Goal: Task Accomplishment & Management: Use online tool/utility

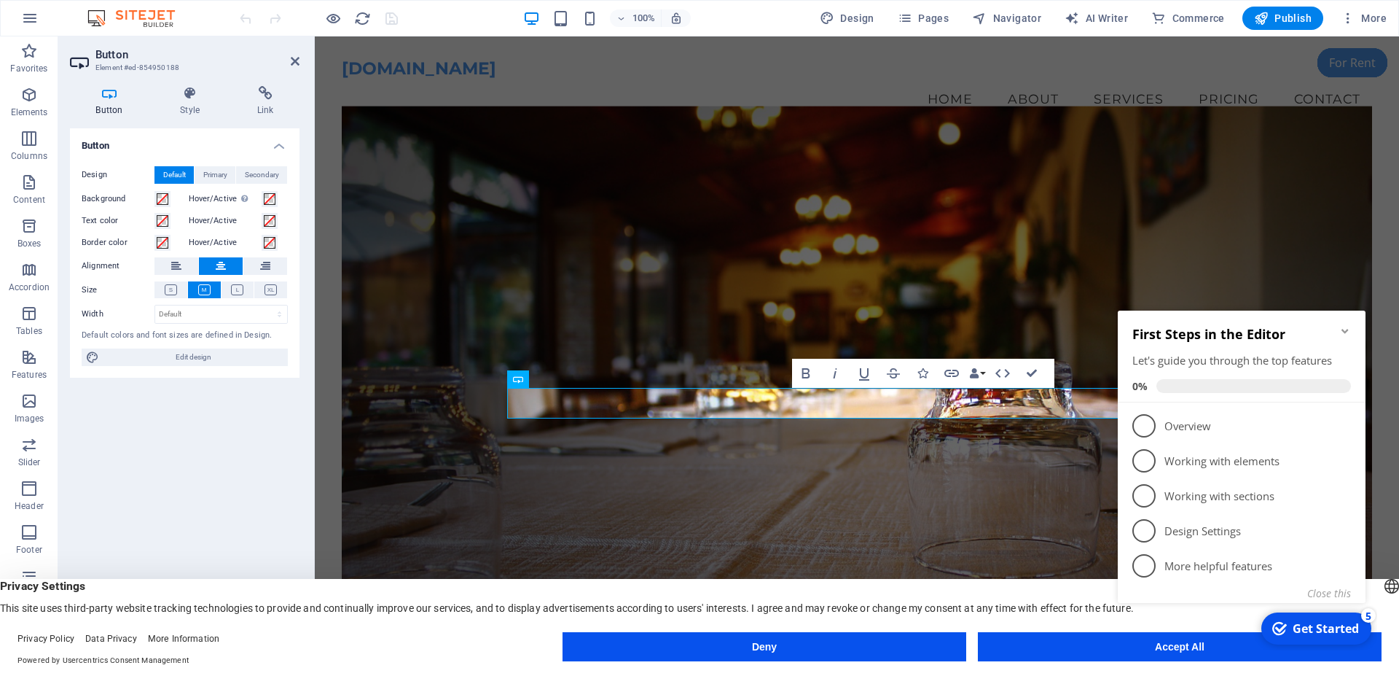
click at [823, 441] on figure at bounding box center [857, 386] width 1030 height 560
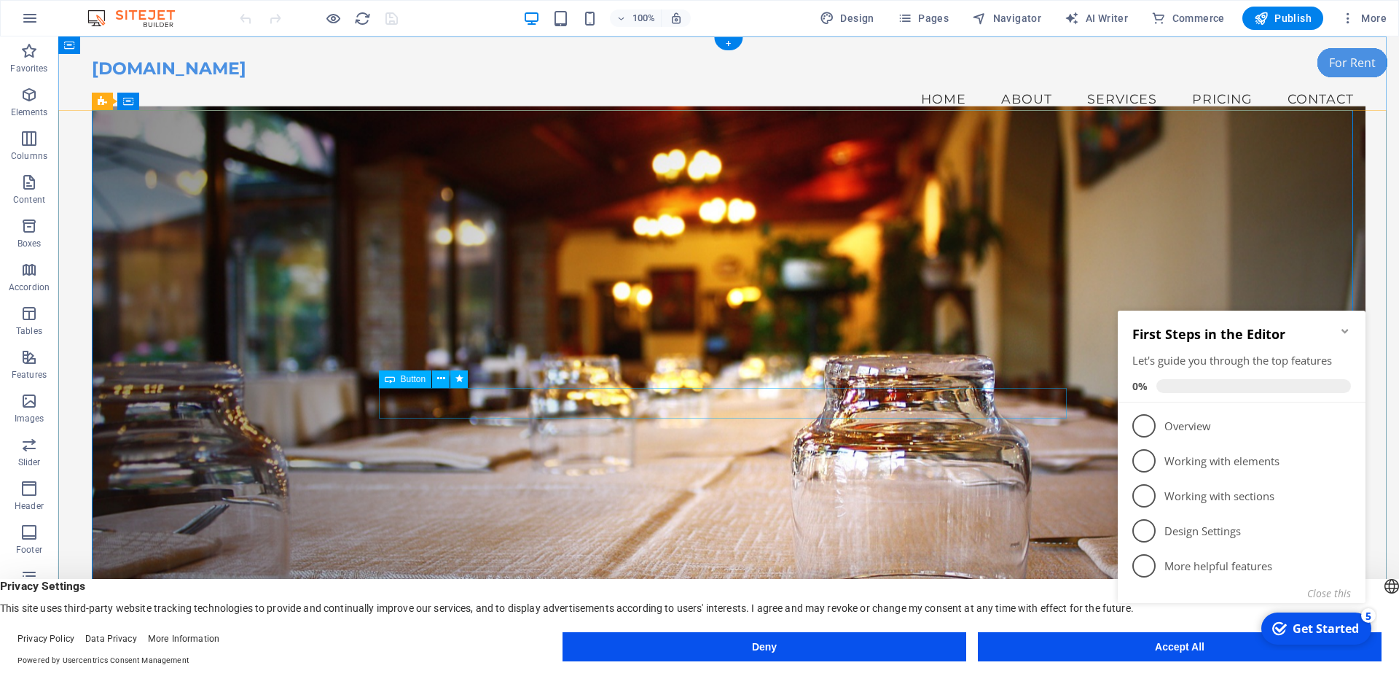
click at [442, 380] on icon at bounding box center [441, 378] width 8 height 15
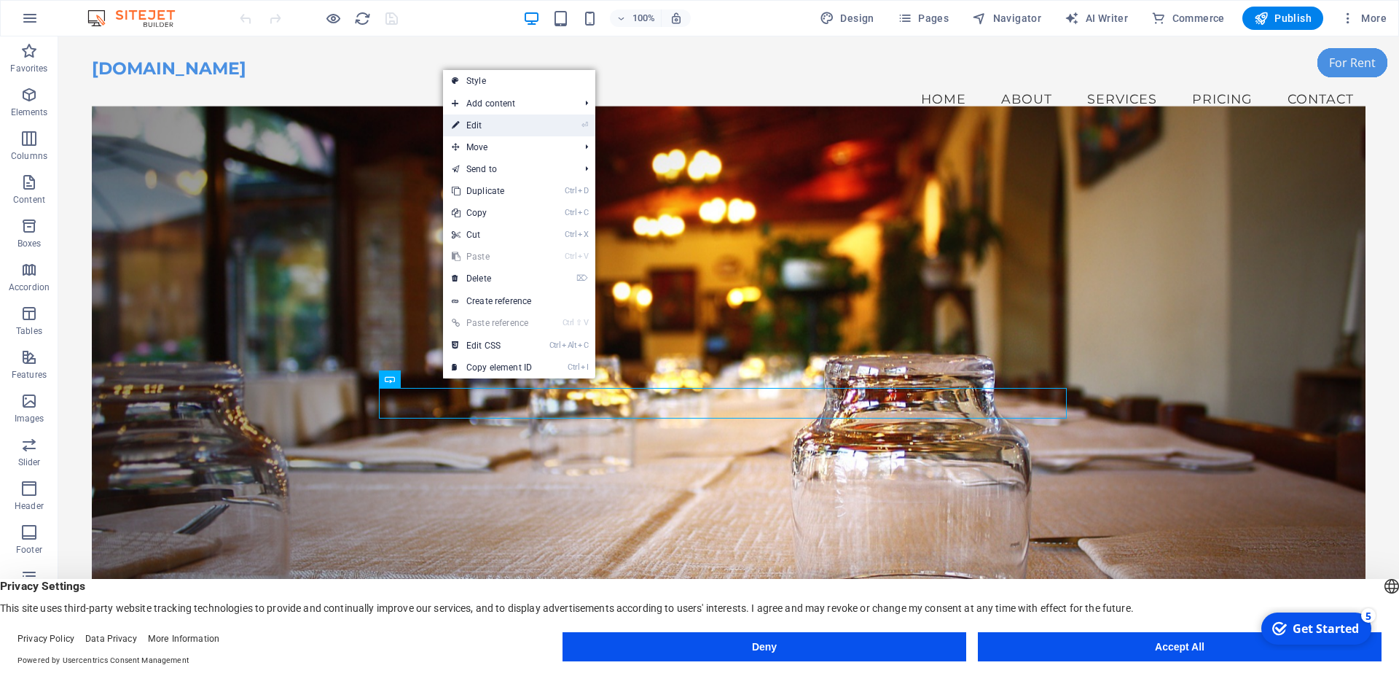
click at [490, 128] on link "⏎ Edit" at bounding box center [492, 125] width 98 height 22
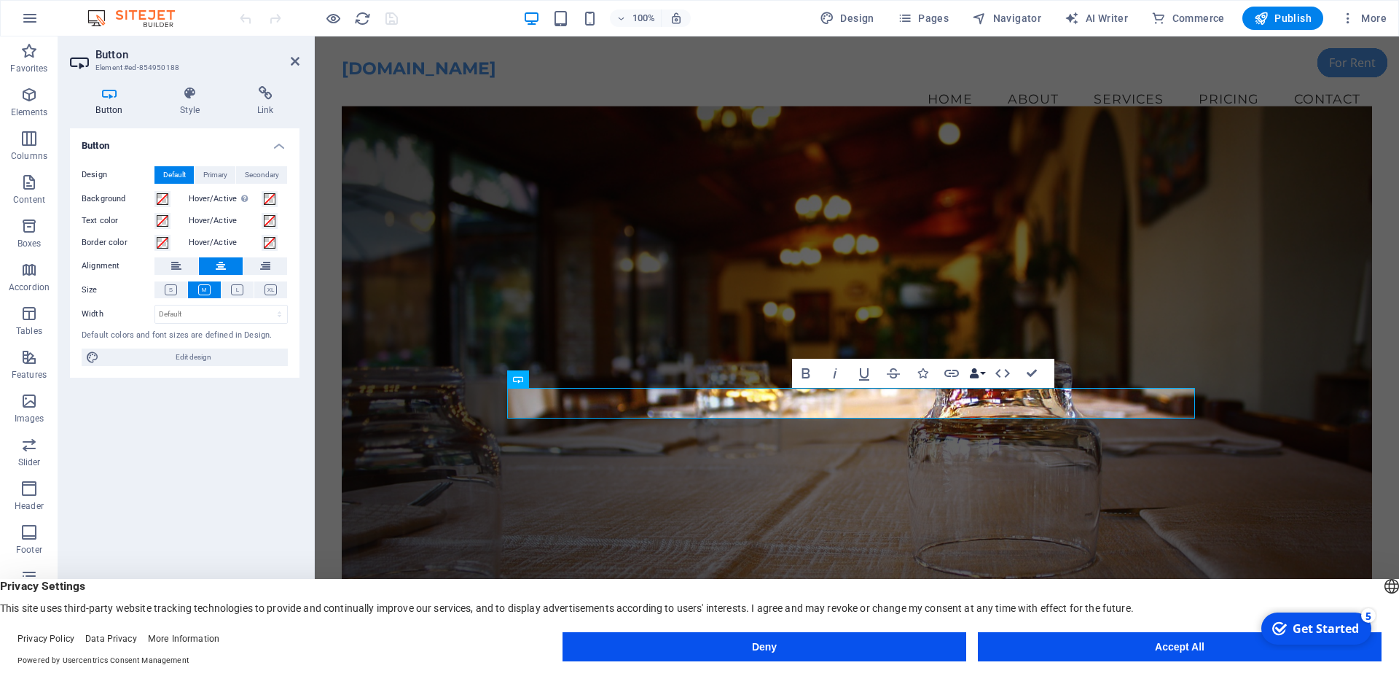
click at [981, 372] on button "Data Bindings" at bounding box center [977, 373] width 20 height 29
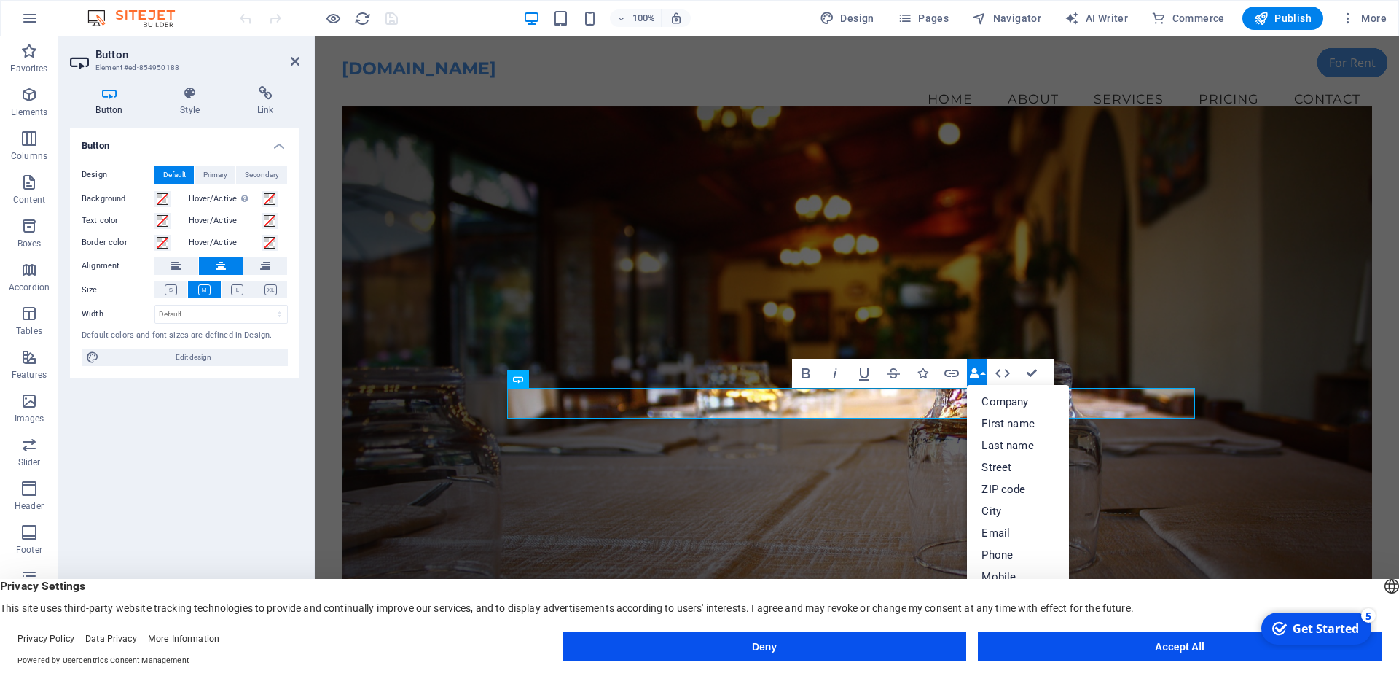
click at [981, 372] on button "Data Bindings" at bounding box center [977, 373] width 20 height 29
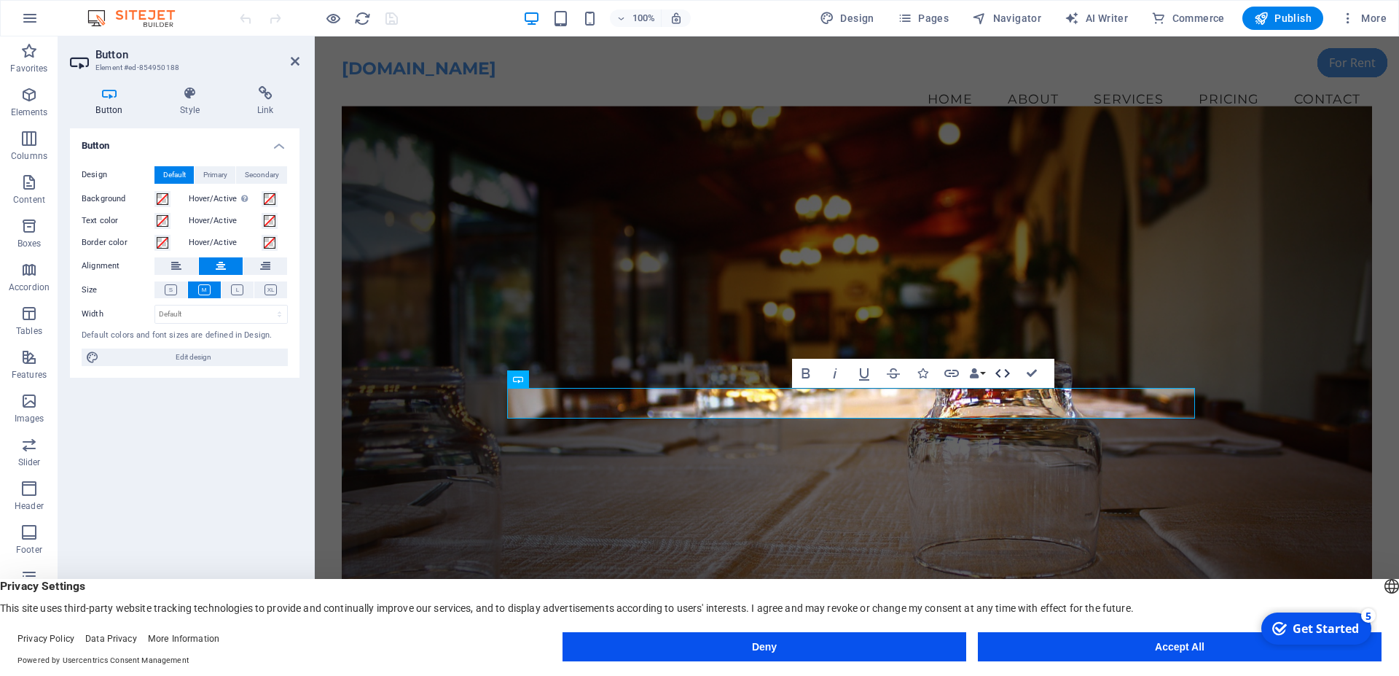
click at [1006, 374] on icon "button" at bounding box center [1002, 372] width 17 height 17
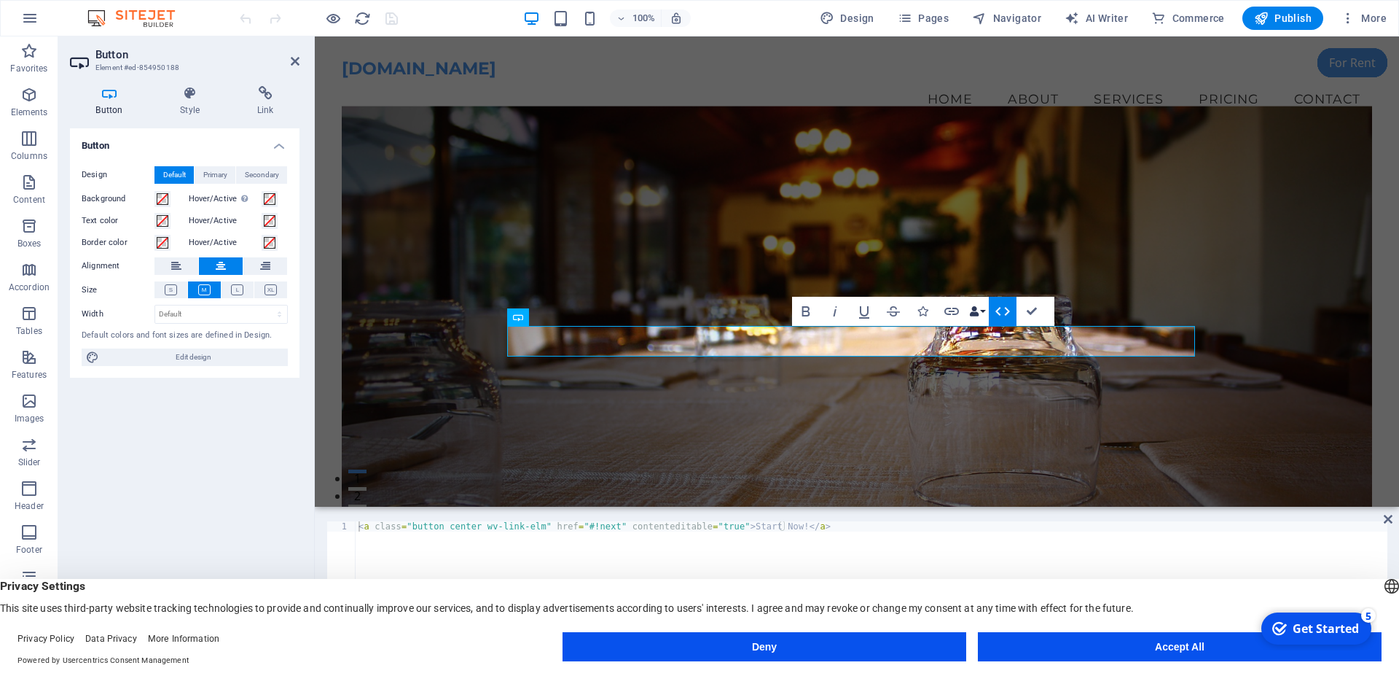
click at [978, 309] on icon "button" at bounding box center [974, 311] width 10 height 10
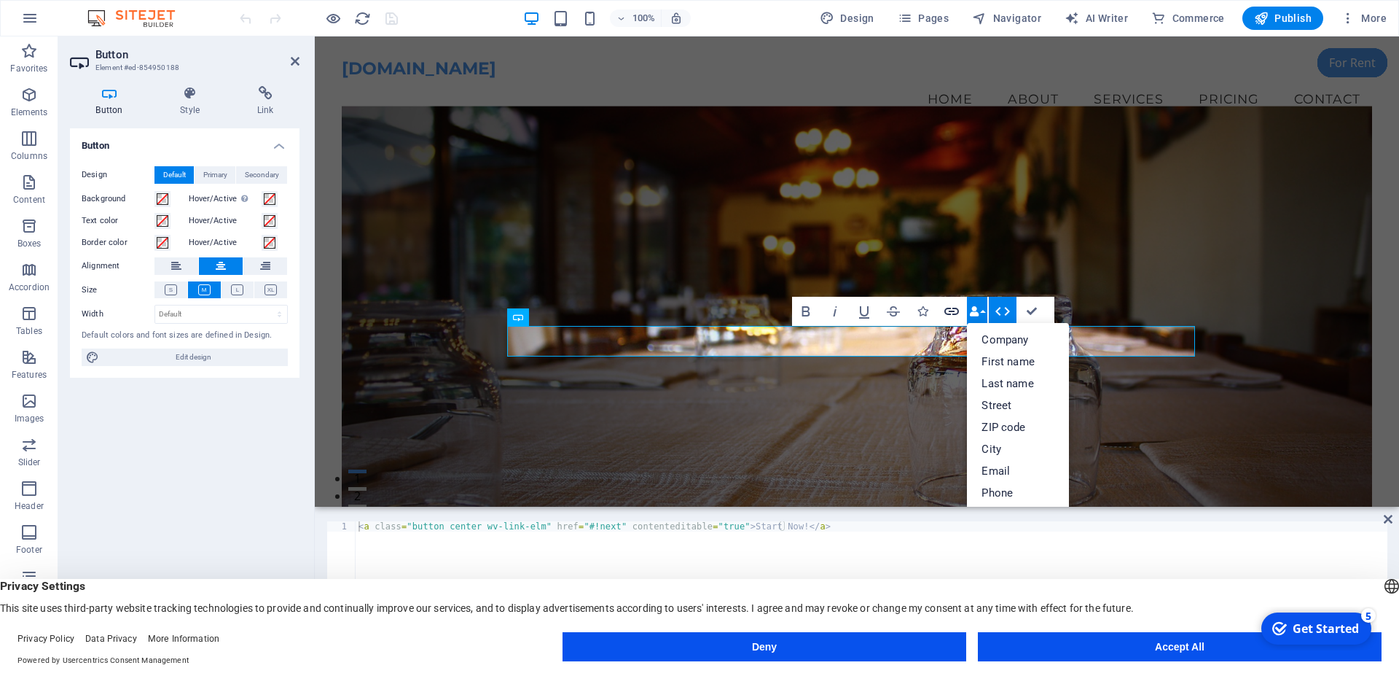
click at [953, 310] on icon "button" at bounding box center [951, 310] width 17 height 17
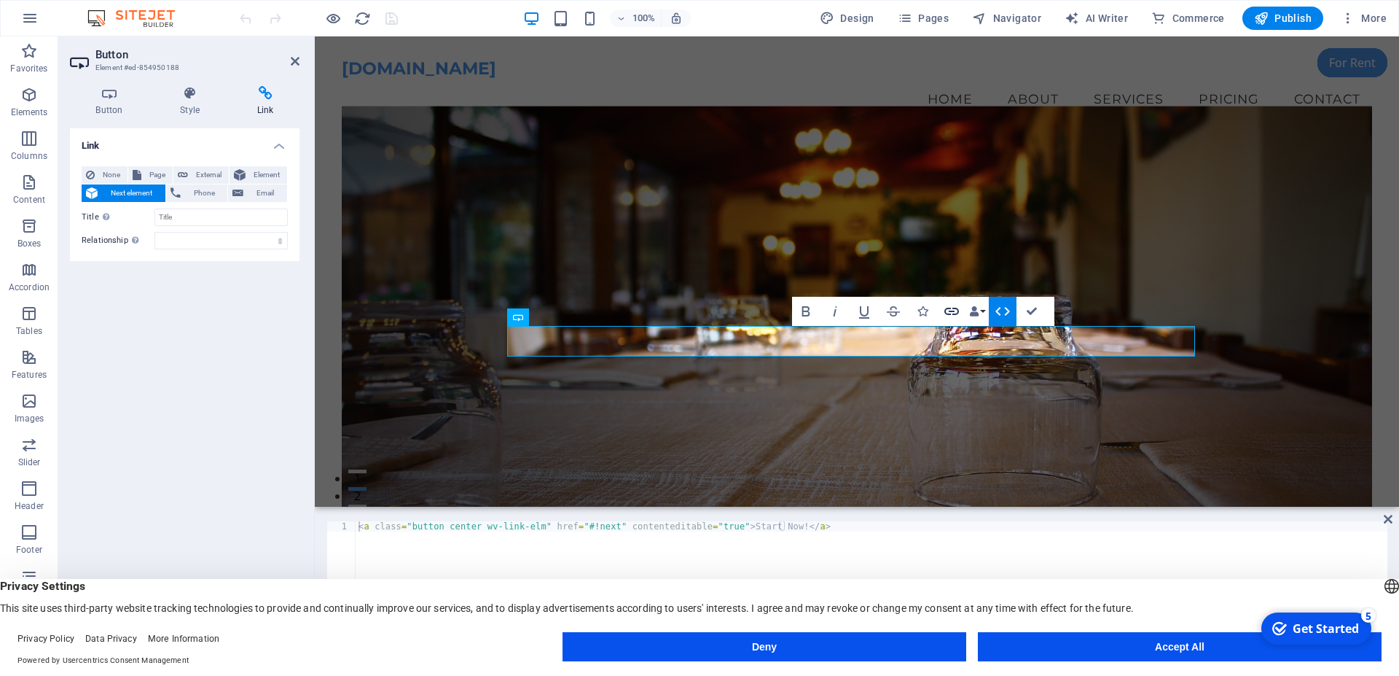
click at [953, 310] on icon "button" at bounding box center [951, 310] width 17 height 17
click at [181, 97] on icon at bounding box center [189, 93] width 71 height 15
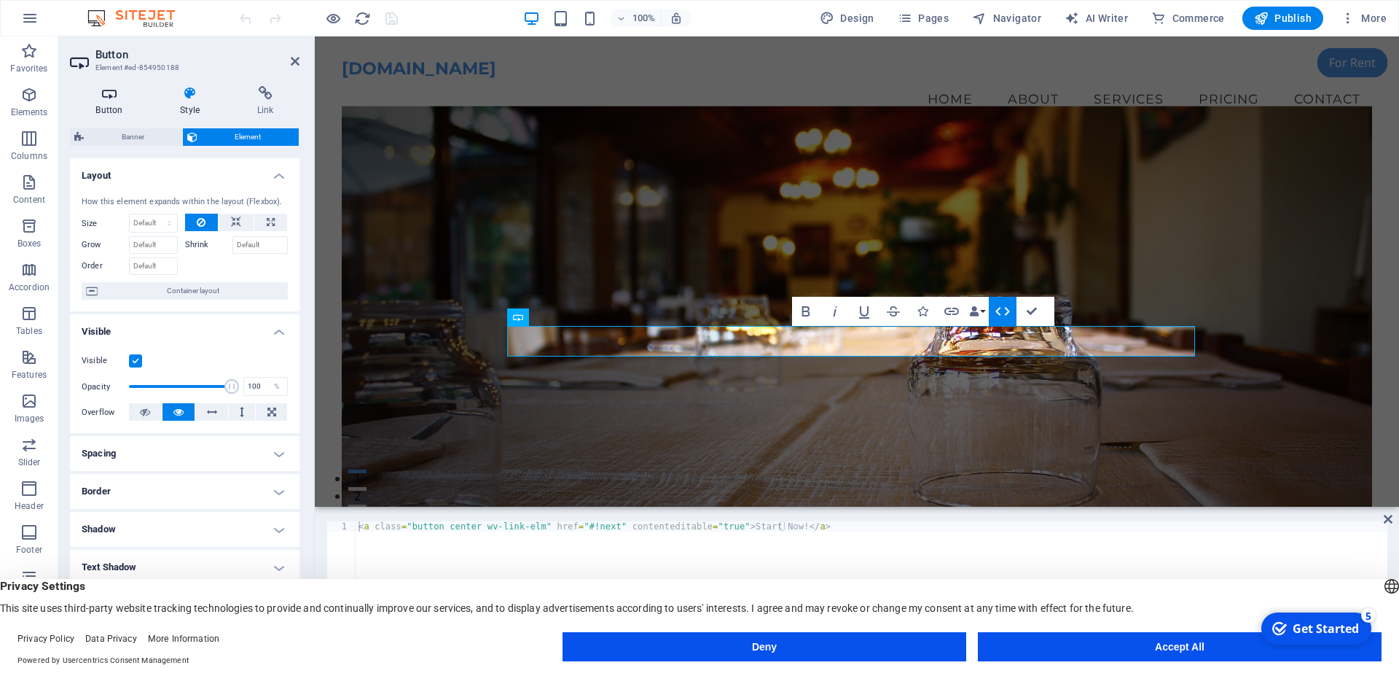
click at [118, 103] on h4 "Button" at bounding box center [112, 101] width 85 height 31
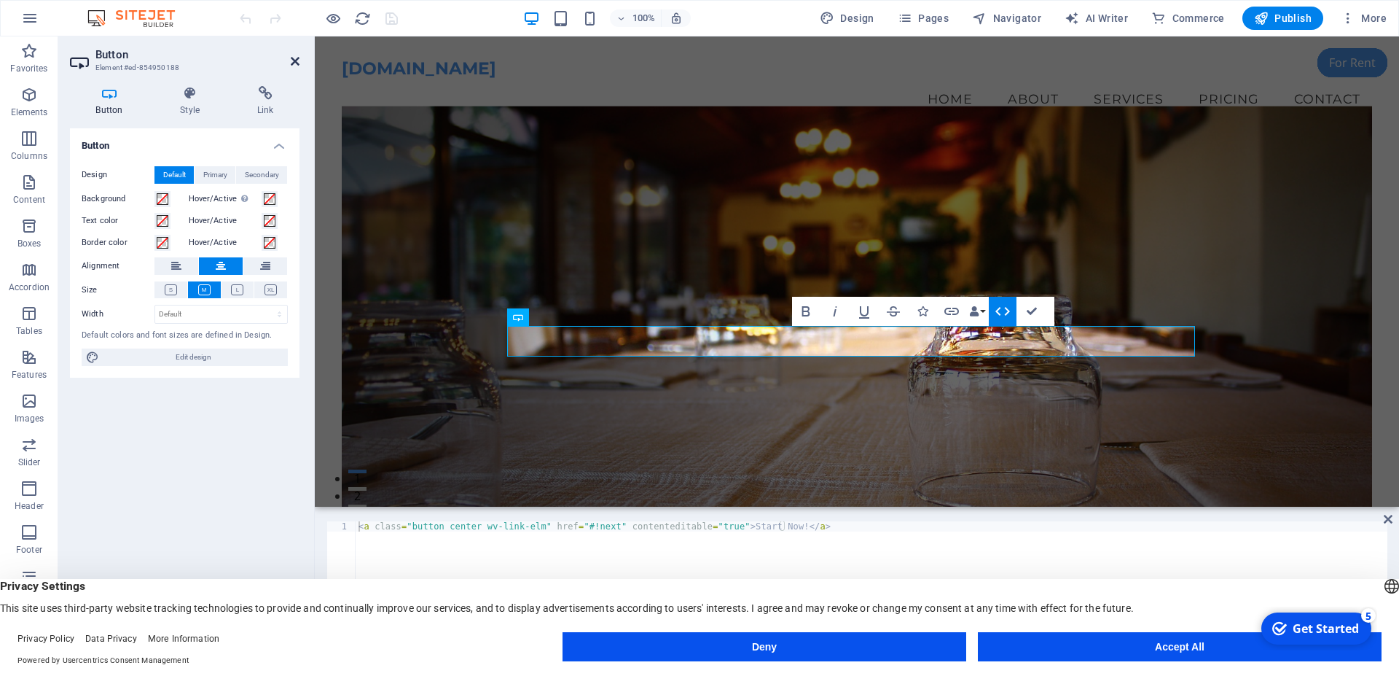
drag, startPoint x: 294, startPoint y: 61, endPoint x: 236, endPoint y: 26, distance: 68.0
click at [294, 61] on icon at bounding box center [295, 61] width 9 height 12
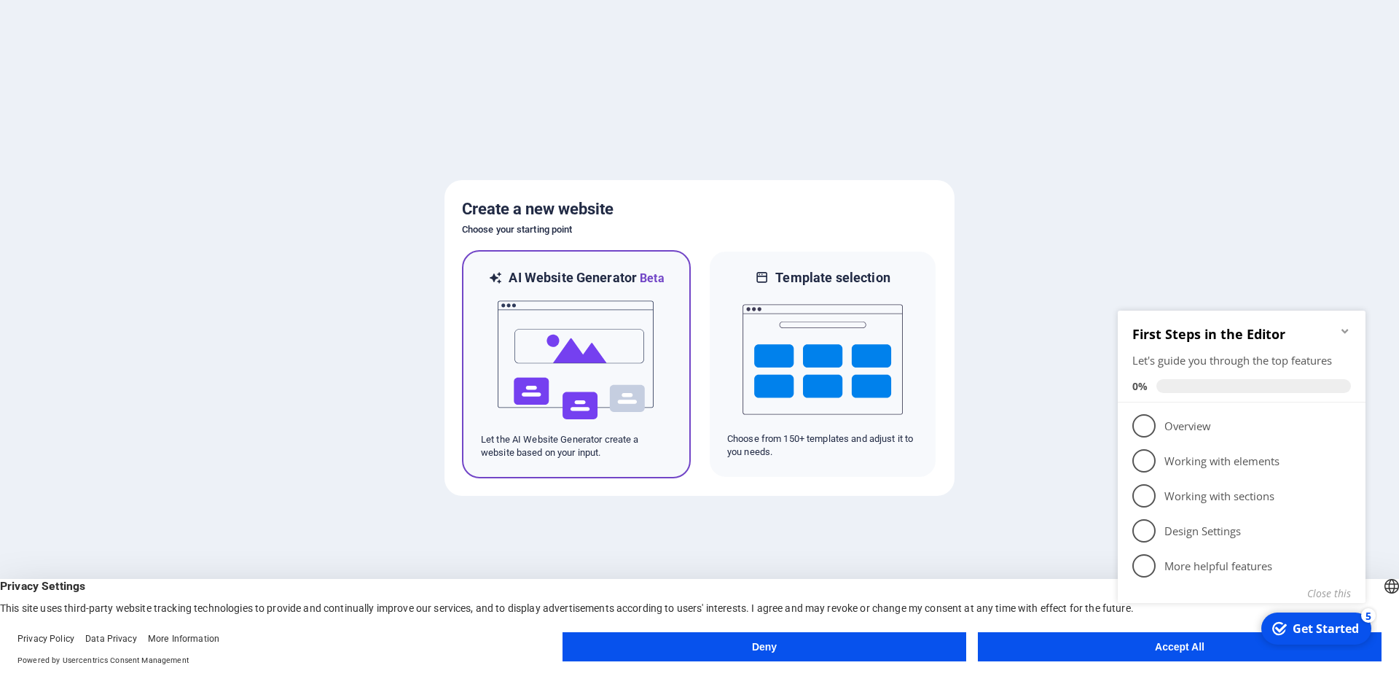
click at [614, 359] on img at bounding box center [576, 360] width 160 height 146
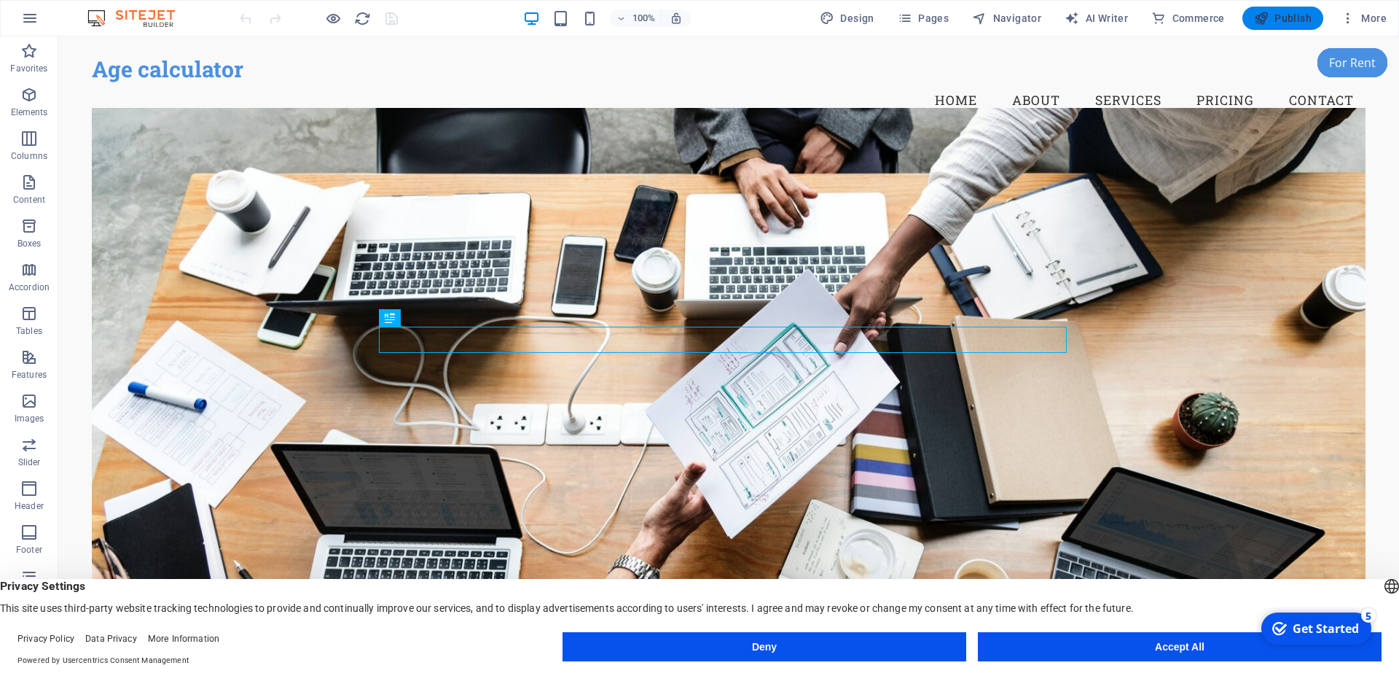
click at [1275, 15] on span "Publish" at bounding box center [1283, 18] width 58 height 15
